Goal: Information Seeking & Learning: Learn about a topic

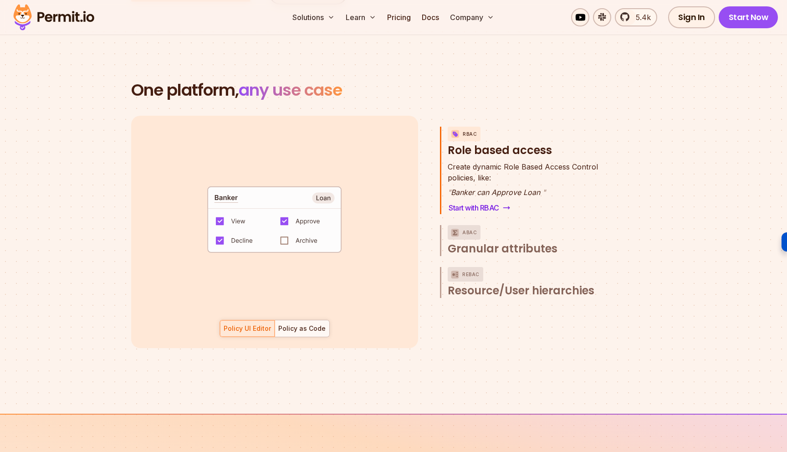
scroll to position [1280, 0]
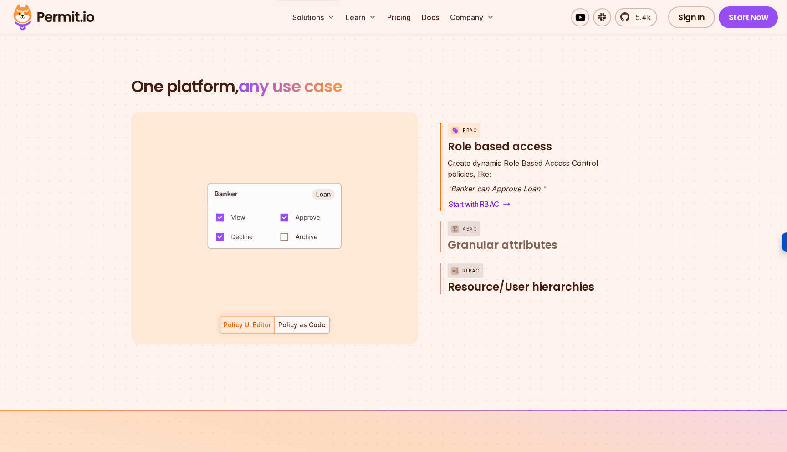
click at [550, 280] on span "Resource/User hierarchies" at bounding box center [521, 287] width 147 height 15
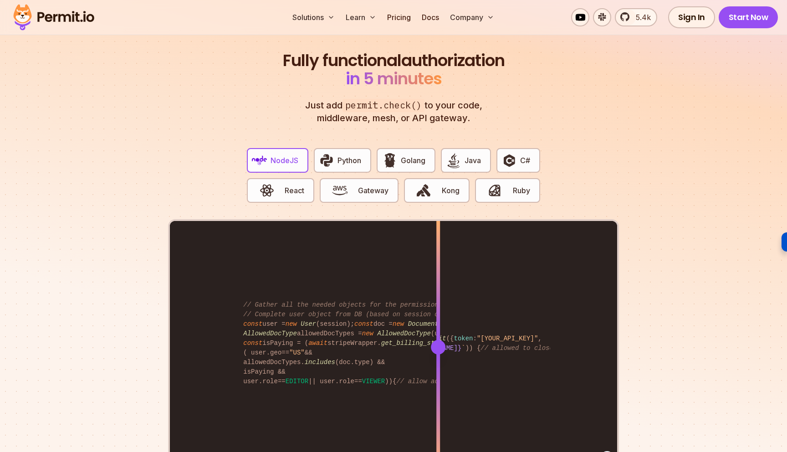
scroll to position [1704, 0]
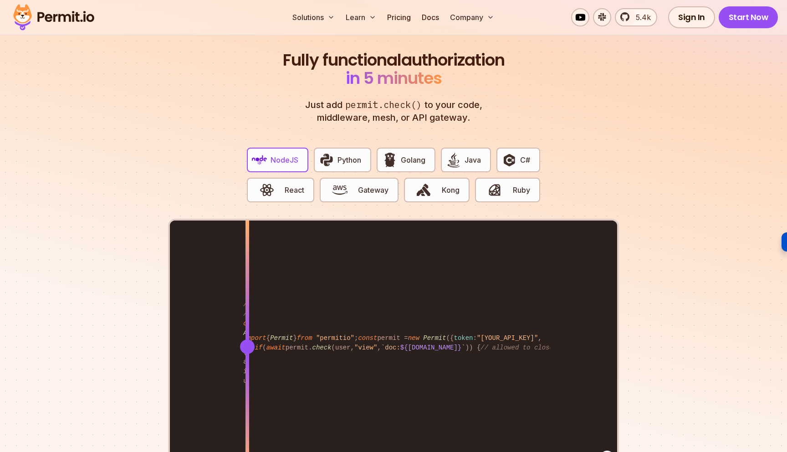
drag, startPoint x: 440, startPoint y: 331, endPoint x: 247, endPoint y: 321, distance: 192.9
click at [247, 321] on div at bounding box center [247, 345] width 4 height 251
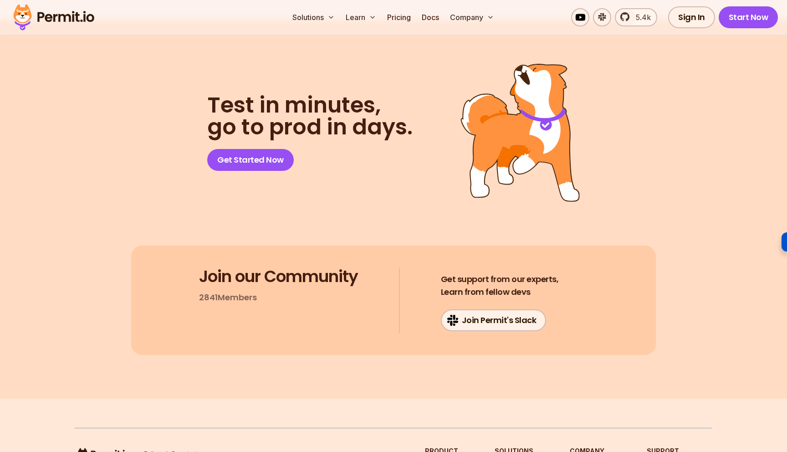
scroll to position [4709, 0]
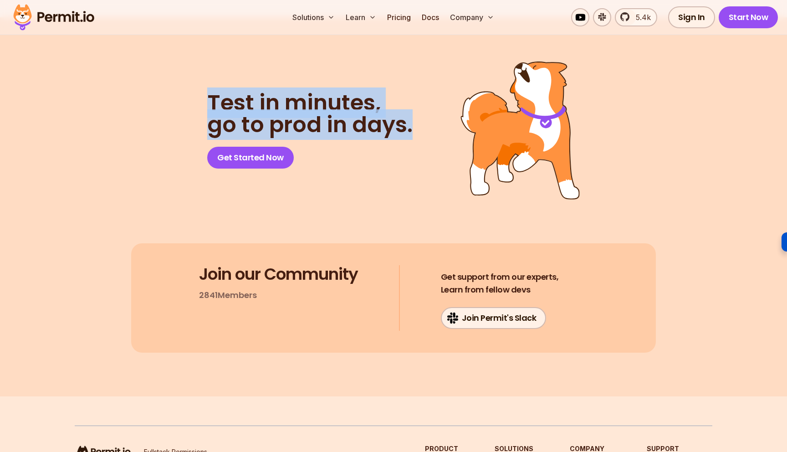
drag, startPoint x: 202, startPoint y: 93, endPoint x: 418, endPoint y: 128, distance: 218.7
click at [418, 128] on div "Test in minutes, go to prod in days. Get Started Now" at bounding box center [393, 130] width 525 height 138
click at [418, 128] on header "Test in minutes, go to prod in days. Get Started Now" at bounding box center [317, 130] width 221 height 77
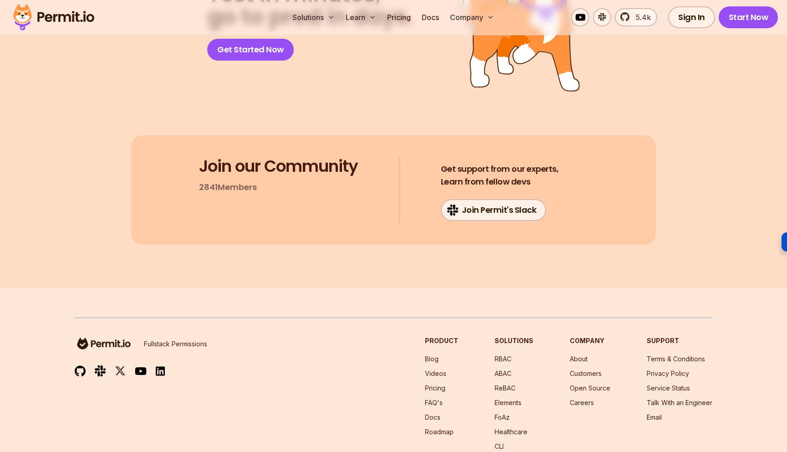
scroll to position [4842, 0]
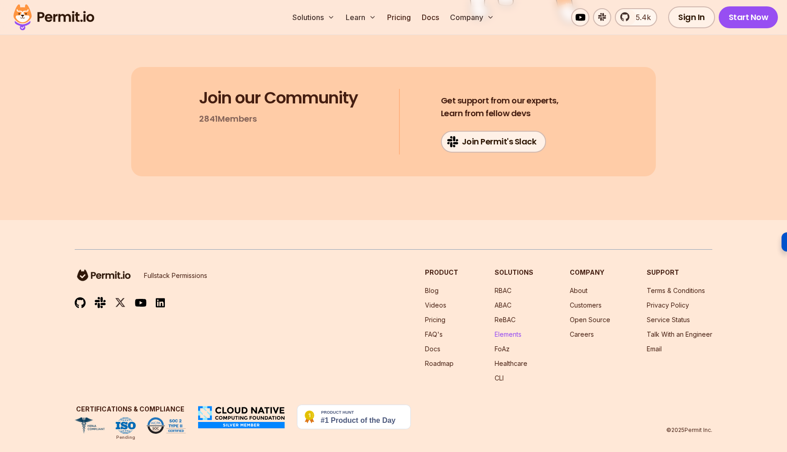
click at [503, 330] on link "Elements" at bounding box center [508, 334] width 27 height 8
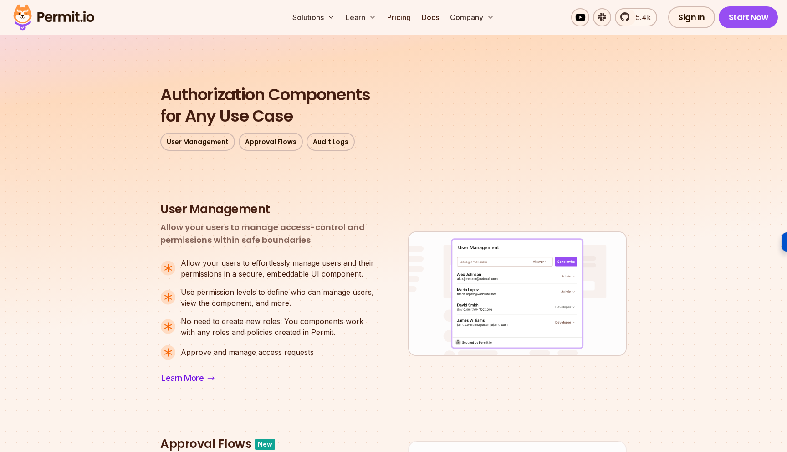
scroll to position [250, 0]
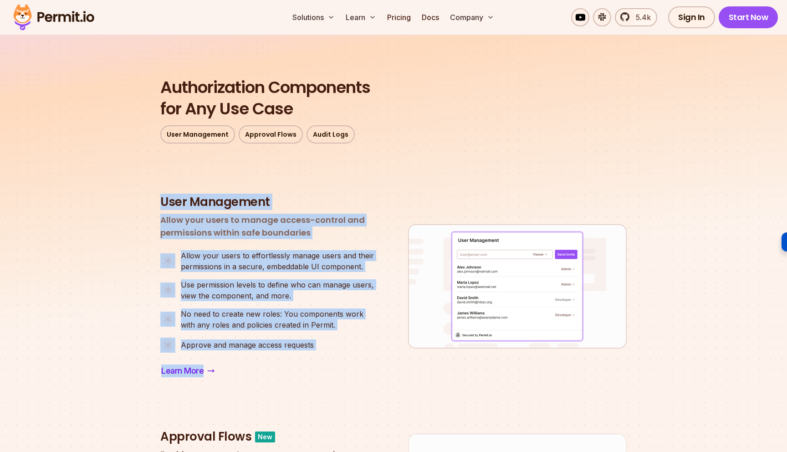
drag, startPoint x: 149, startPoint y: 196, endPoint x: 353, endPoint y: 373, distance: 269.2
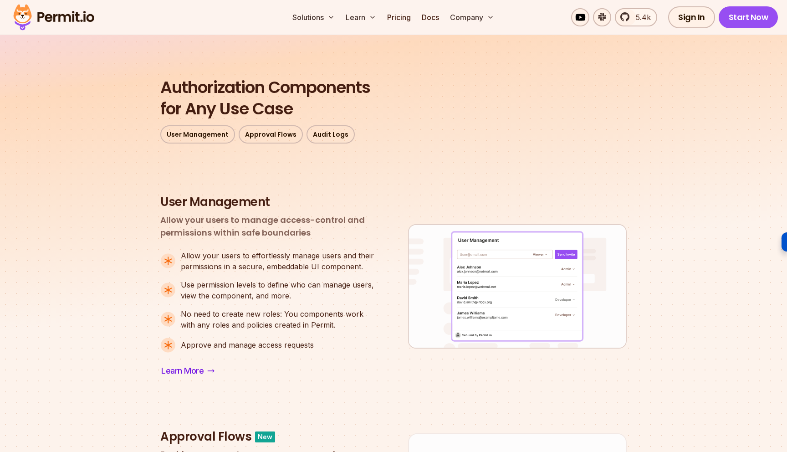
click at [353, 373] on div "Learn More" at bounding box center [269, 370] width 219 height 15
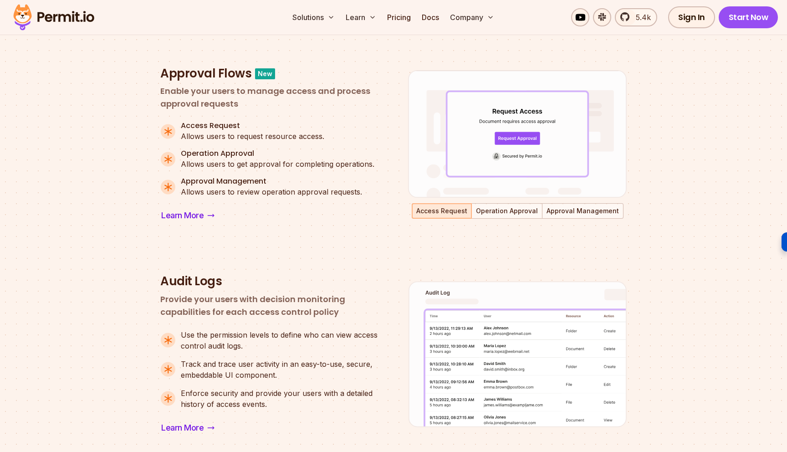
scroll to position [614, 0]
click at [511, 214] on button "Operation Approval" at bounding box center [506, 211] width 69 height 14
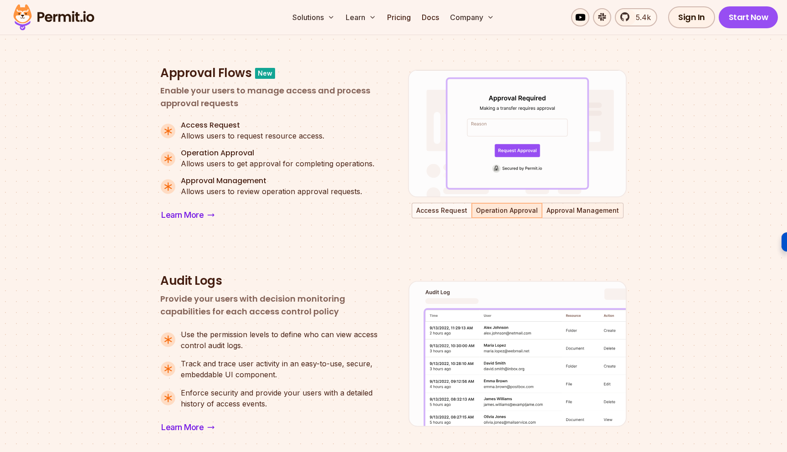
click at [585, 210] on button "Approval Management" at bounding box center [583, 211] width 80 height 14
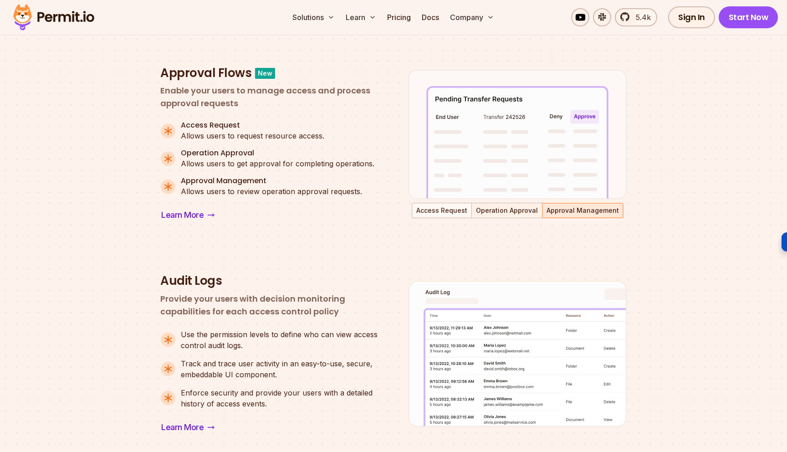
click at [493, 211] on button "Operation Approval" at bounding box center [506, 211] width 69 height 14
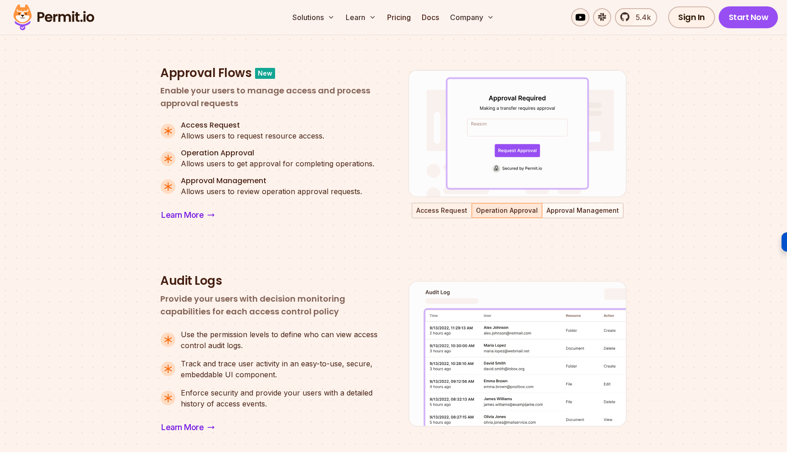
click at [444, 213] on button "Access Request" at bounding box center [442, 211] width 58 height 14
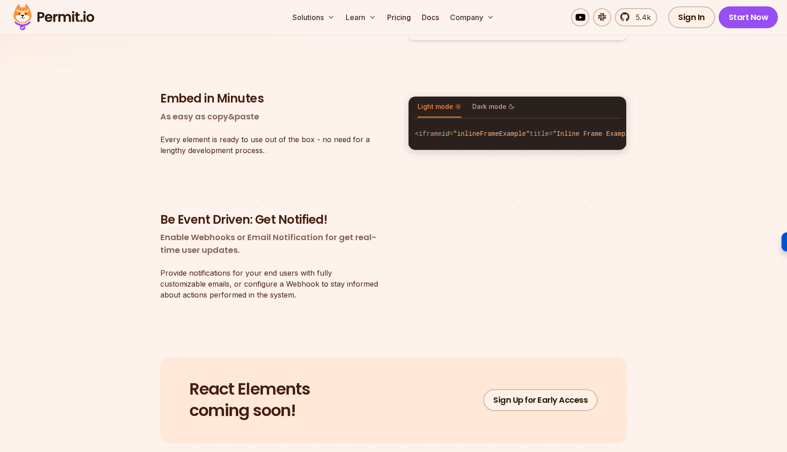
scroll to position [1568, 0]
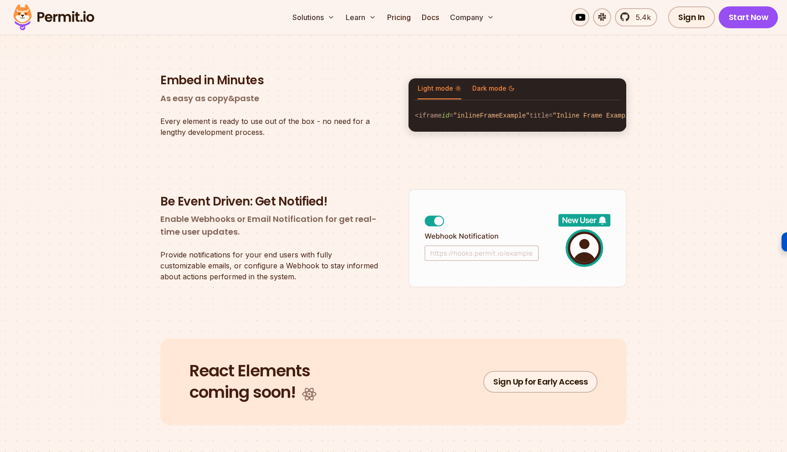
click at [493, 87] on span "Dark mode" at bounding box center [493, 88] width 42 height 9
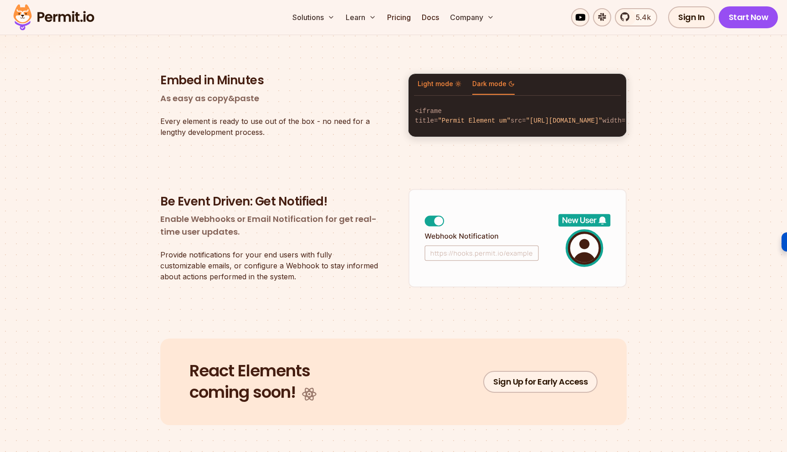
click at [439, 87] on span "Light mode" at bounding box center [440, 83] width 44 height 9
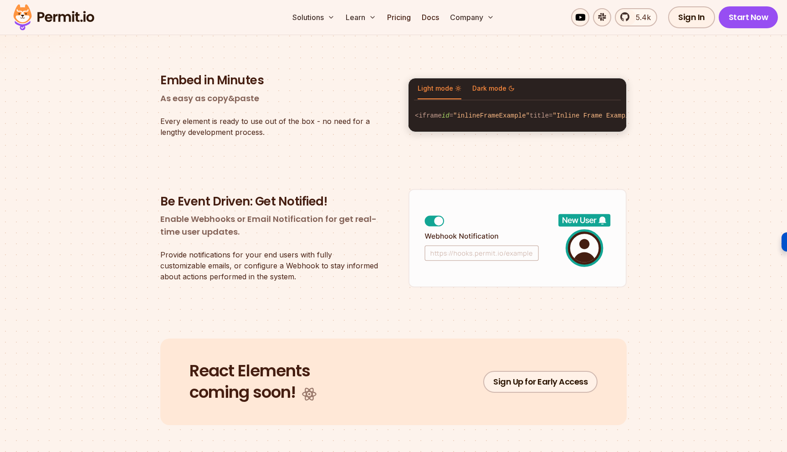
click at [501, 84] on span "Dark mode" at bounding box center [493, 88] width 42 height 9
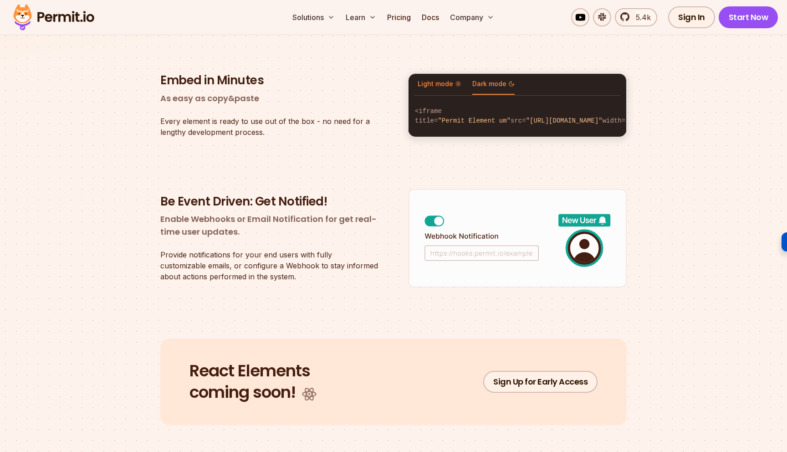
click at [443, 77] on button "Light mode" at bounding box center [440, 84] width 44 height 21
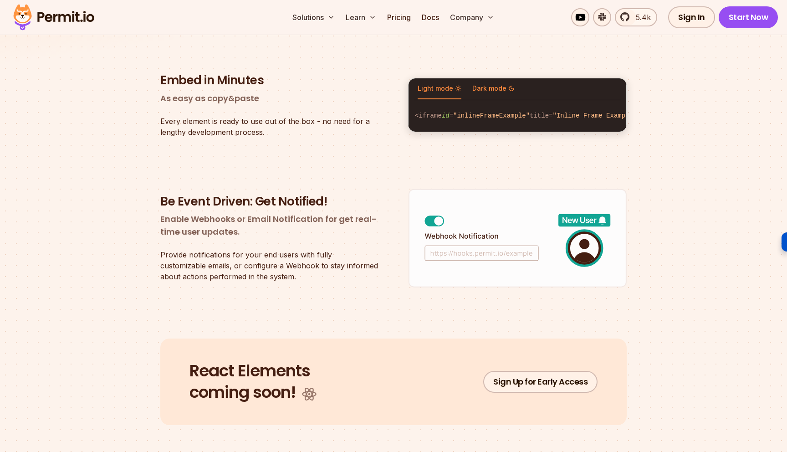
click at [481, 78] on button "Dark mode" at bounding box center [493, 88] width 42 height 21
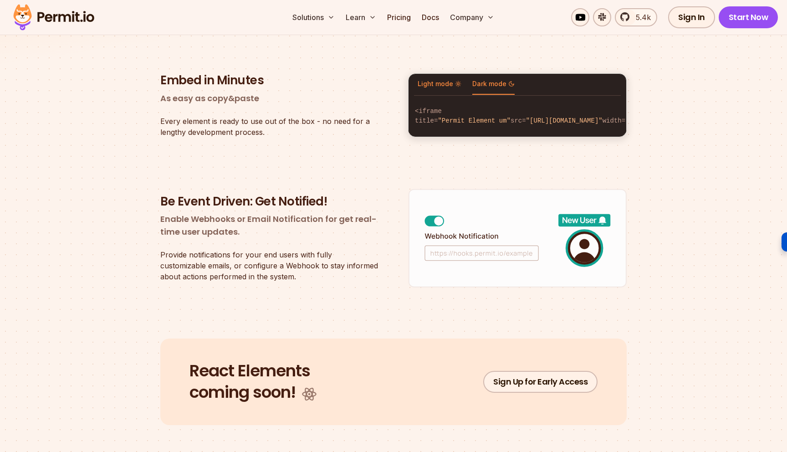
click at [425, 82] on span "Light mode" at bounding box center [440, 83] width 44 height 9
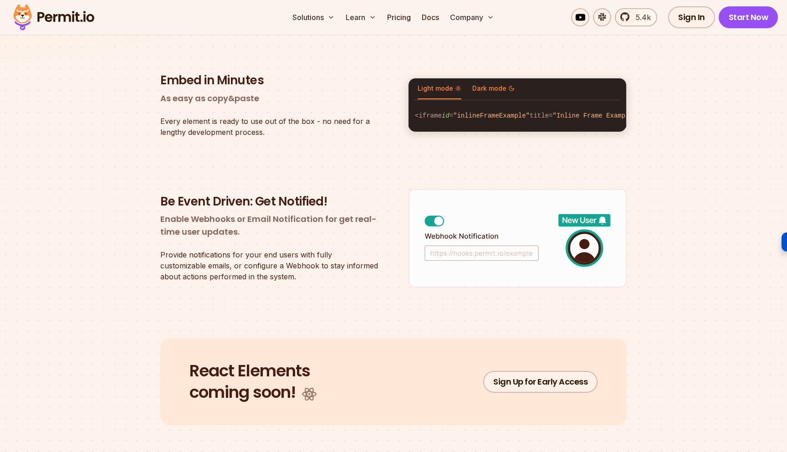
click at [491, 88] on button "Dark mode" at bounding box center [493, 88] width 42 height 21
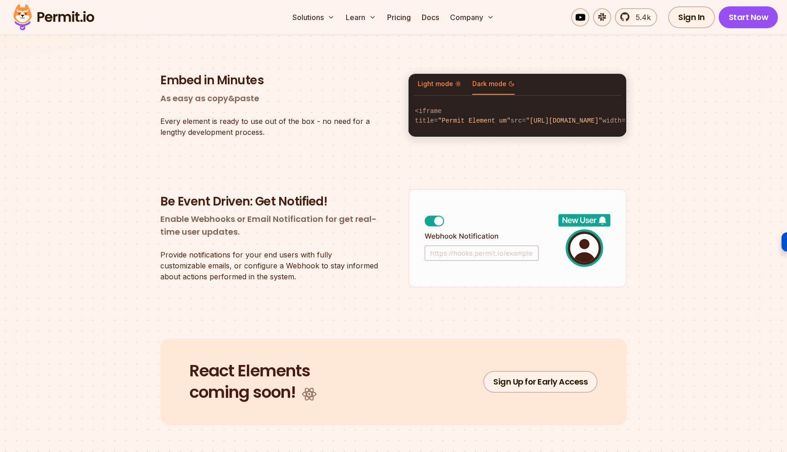
click at [434, 87] on span "Light mode" at bounding box center [440, 83] width 44 height 9
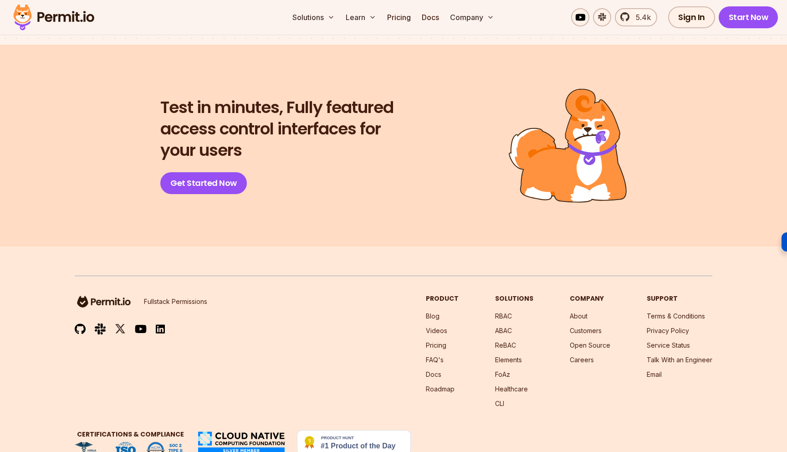
scroll to position [2036, 0]
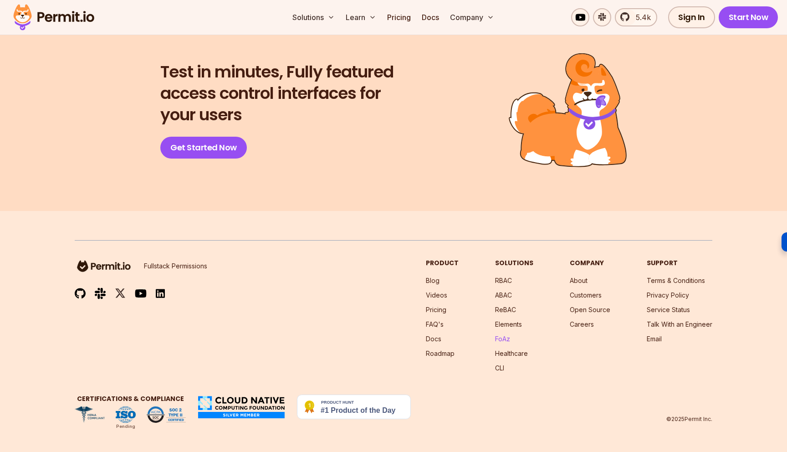
click at [503, 337] on link "FoAz" at bounding box center [502, 339] width 15 height 8
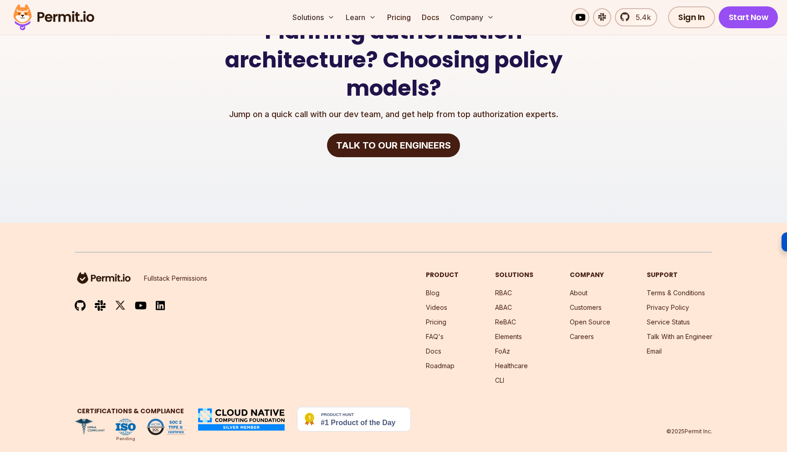
scroll to position [1944, 0]
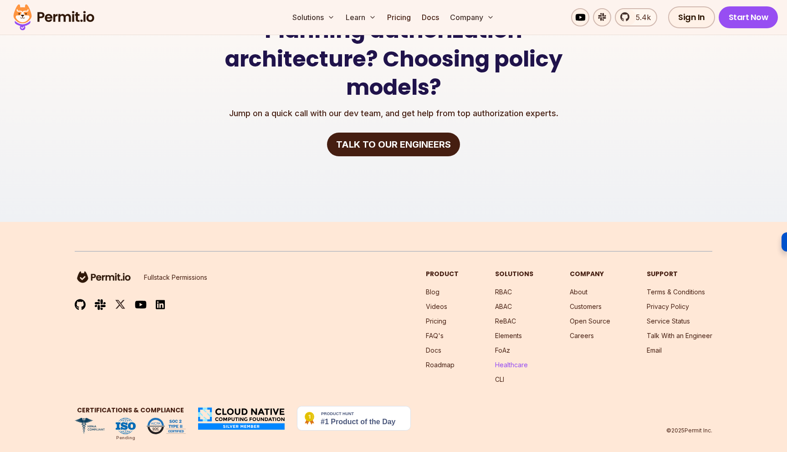
click at [517, 361] on link "Healthcare" at bounding box center [511, 365] width 33 height 8
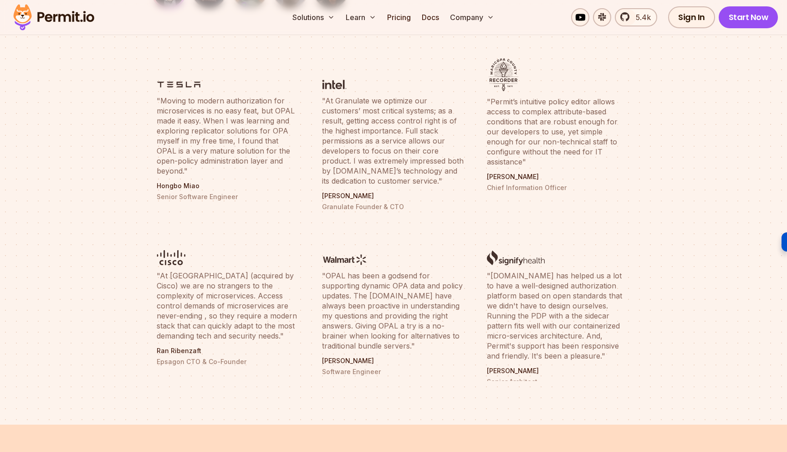
scroll to position [3725, 0]
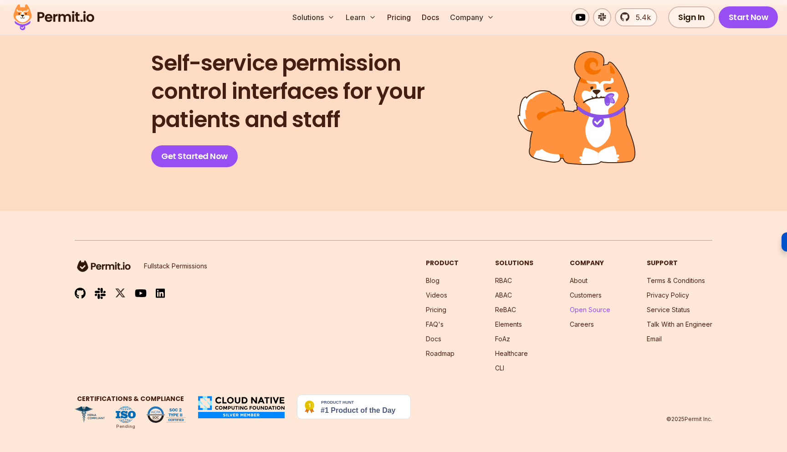
click at [585, 307] on link "Open Source" at bounding box center [590, 310] width 41 height 8
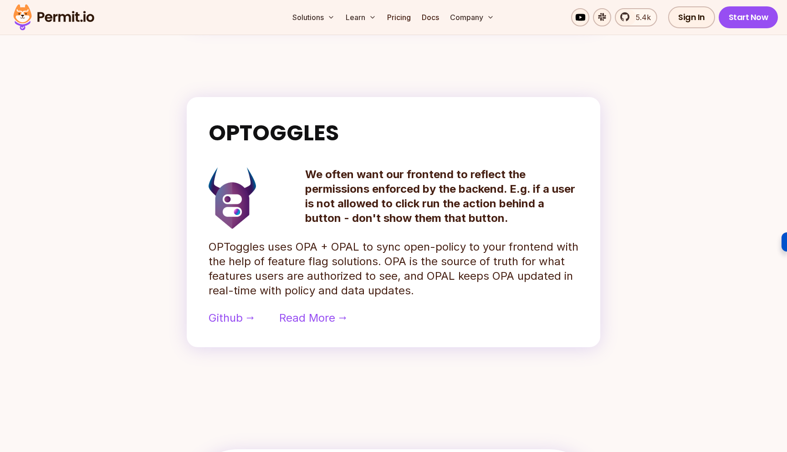
scroll to position [700, 0]
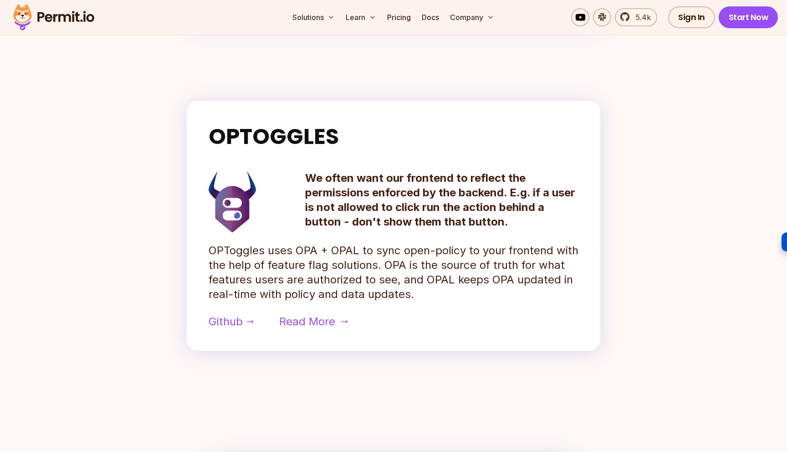
click at [314, 325] on span "Read More" at bounding box center [307, 321] width 56 height 15
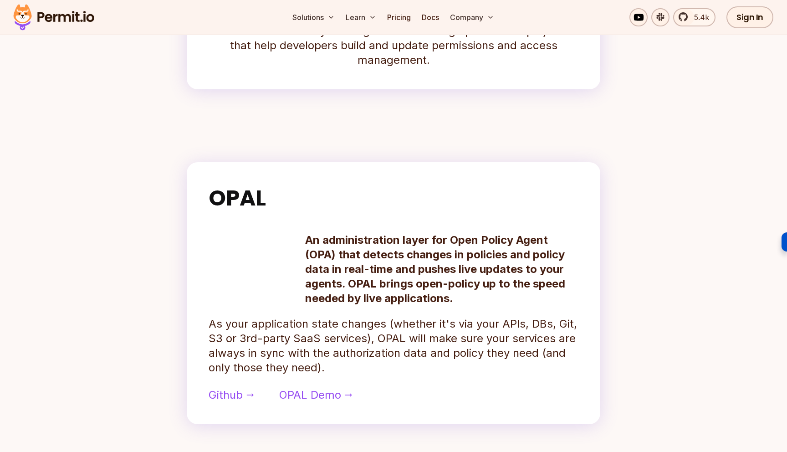
scroll to position [0, 0]
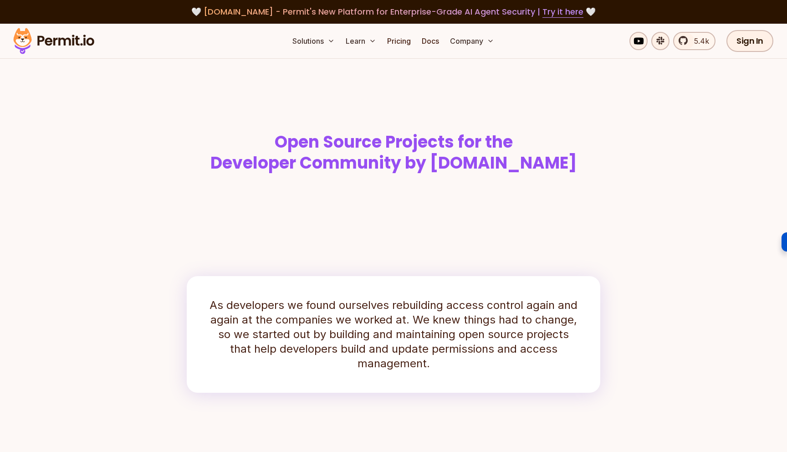
click at [228, 11] on span "[DOMAIN_NAME] - Permit's New Platform for Enterprise-Grade AI Agent Security | …" at bounding box center [394, 11] width 380 height 11
drag, startPoint x: 211, startPoint y: 11, endPoint x: 268, endPoint y: 16, distance: 57.2
click at [268, 16] on span "[DOMAIN_NAME] - Permit's New Platform for Enterprise-Grade AI Agent Security | …" at bounding box center [394, 11] width 380 height 11
copy span "[DOMAIN_NAME]"
